Goal: Task Accomplishment & Management: Use online tool/utility

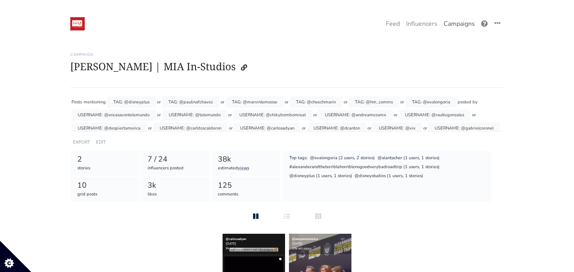
click at [454, 26] on link "Campaigns" at bounding box center [458, 24] width 37 height 16
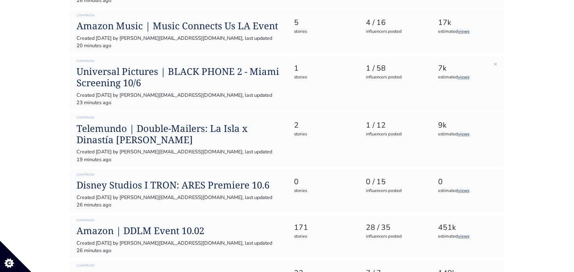
scroll to position [219, 0]
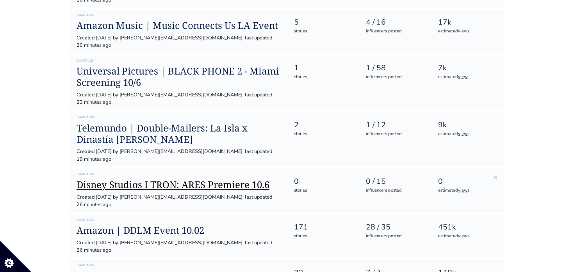
click at [176, 179] on h1 "Disney Studios I TRON: ARES Premiere 10.6" at bounding box center [179, 184] width 205 height 11
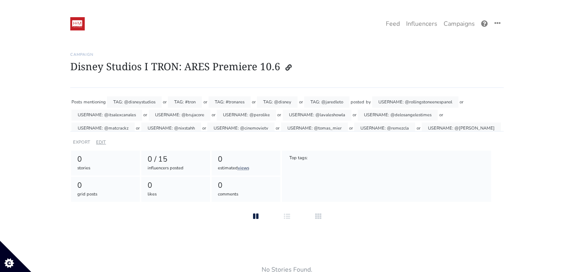
click at [96, 141] on link "EDIT" at bounding box center [101, 142] width 10 height 6
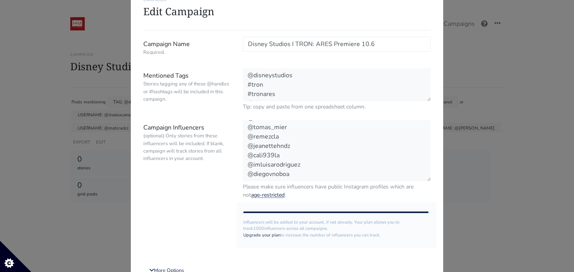
scroll to position [106, 0]
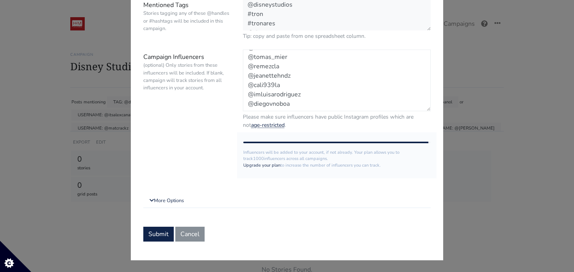
click at [297, 102] on textarea "@rollingstoneenespanol @itsalexcanales @brujacore @perolike @lavaleshowla @delo…" at bounding box center [337, 81] width 188 height 62
paste textarea "theivanemilio"
type textarea "@rollingstoneenespanol @itsalexcanales @brujacore @perolike @lavaleshowla @delo…"
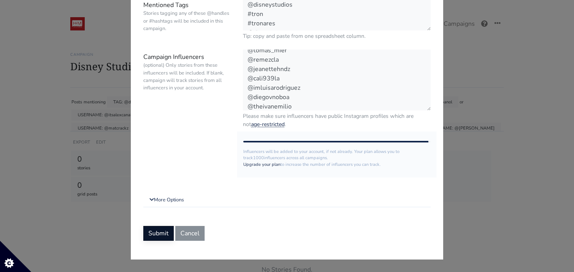
click at [159, 232] on button "Submit" at bounding box center [158, 233] width 30 height 15
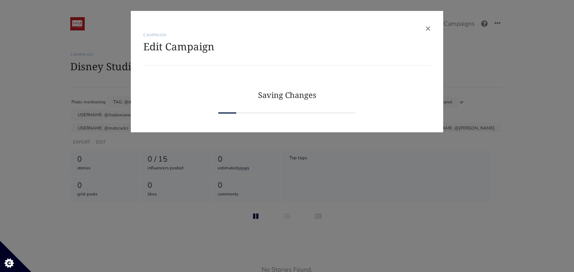
scroll to position [0, 0]
